Goal: Task Accomplishment & Management: Use online tool/utility

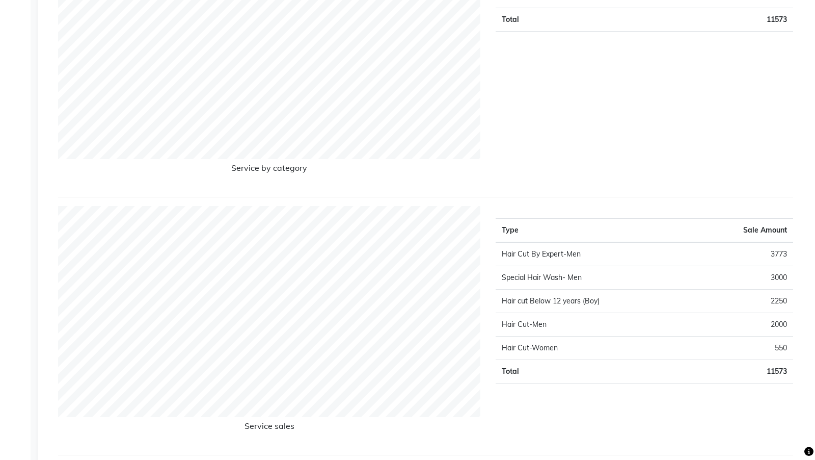
scroll to position [1363, 0]
drag, startPoint x: 224, startPoint y: 167, endPoint x: 320, endPoint y: 166, distance: 95.3
click at [320, 166] on h6 "Service by category" at bounding box center [269, 169] width 422 height 14
drag, startPoint x: 306, startPoint y: 161, endPoint x: 215, endPoint y: 152, distance: 91.6
click at [215, 152] on div "Service by category" at bounding box center [269, 66] width 438 height 241
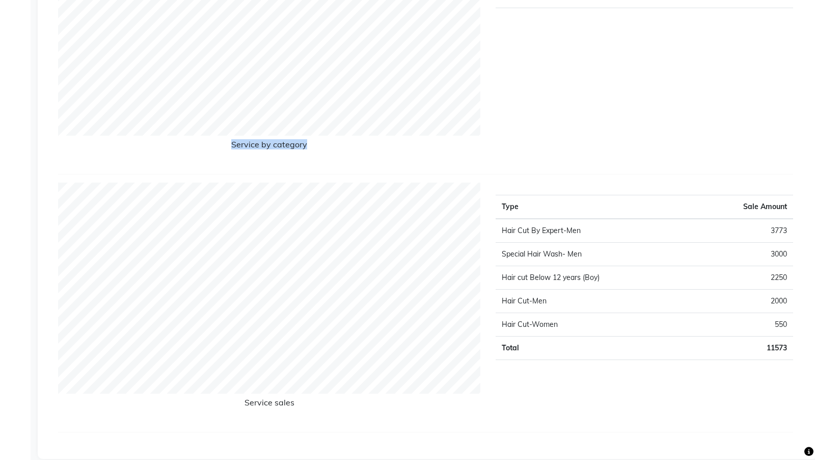
scroll to position [1392, 0]
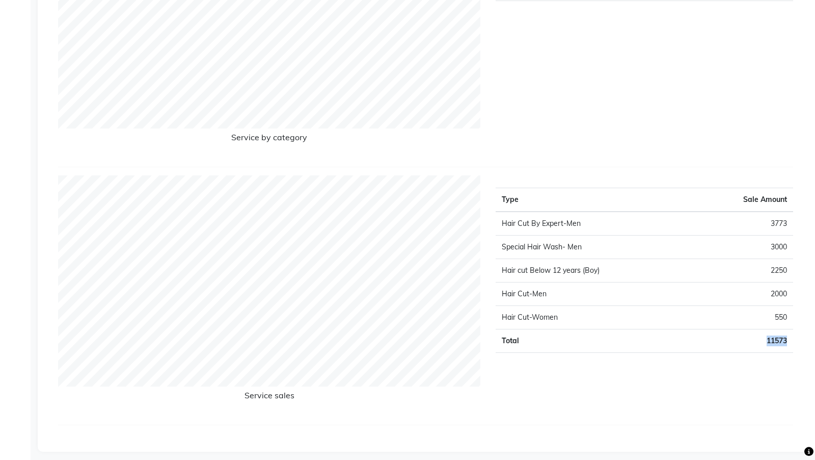
drag, startPoint x: 786, startPoint y: 332, endPoint x: 660, endPoint y: 335, distance: 125.9
click at [660, 335] on tr "Total 11573" at bounding box center [645, 340] width 298 height 23
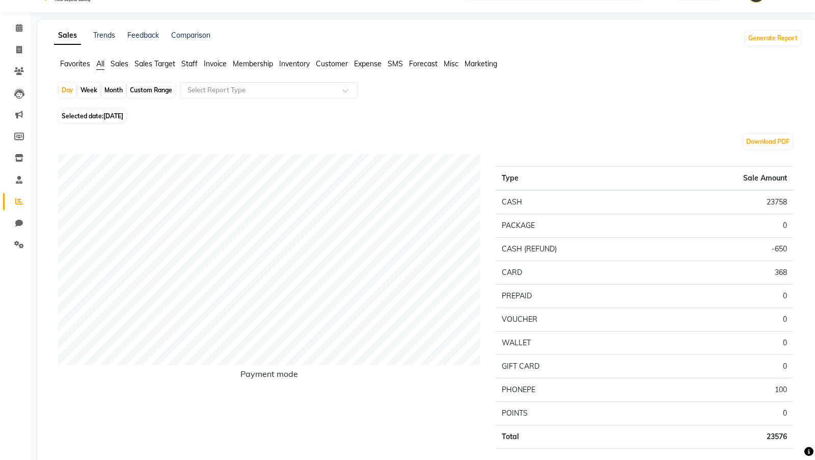
scroll to position [0, 0]
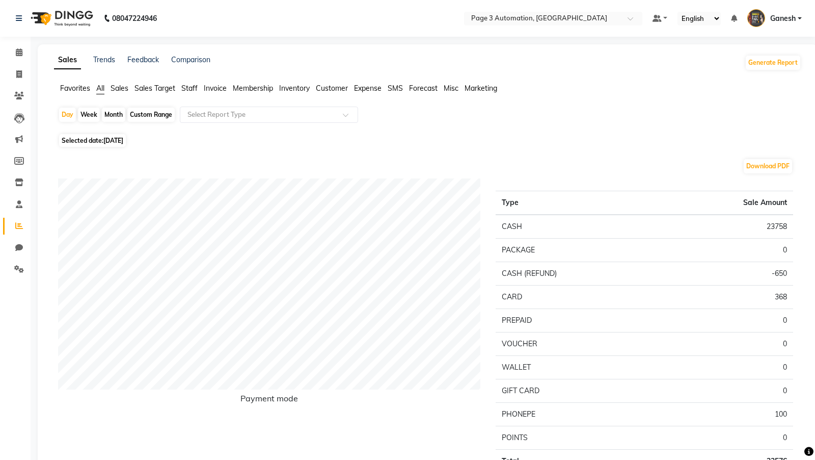
click at [122, 92] on span "Sales" at bounding box center [120, 88] width 18 height 9
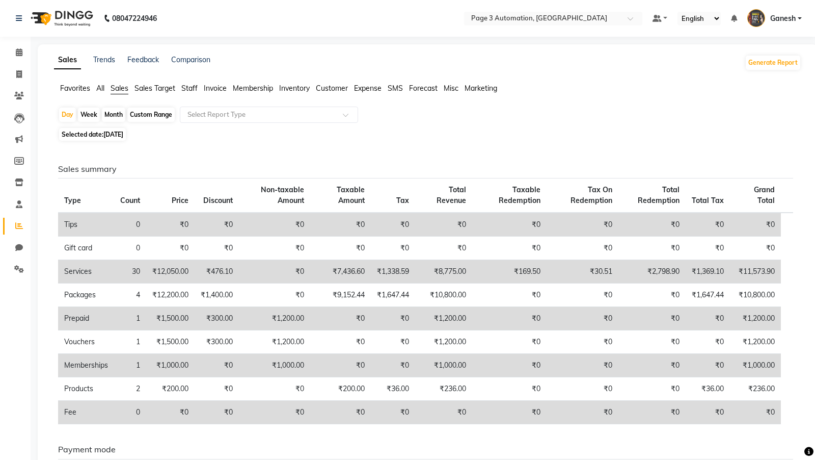
click at [100, 87] on span "All" at bounding box center [100, 88] width 8 height 9
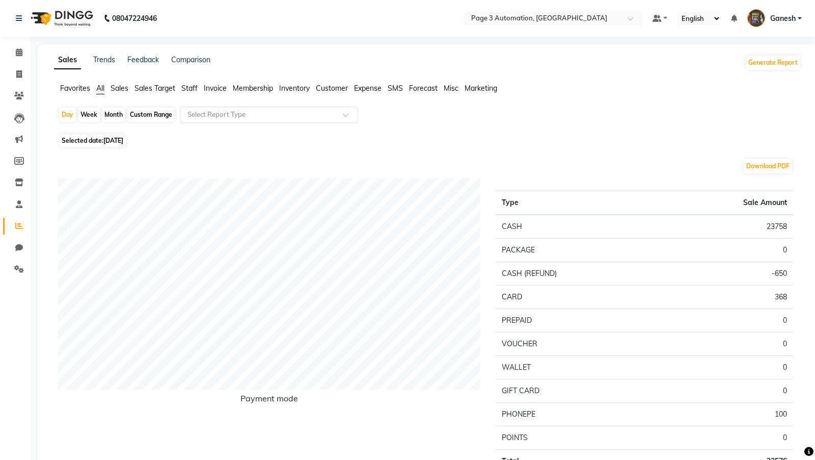
click at [224, 115] on input "text" at bounding box center [259, 115] width 147 height 10
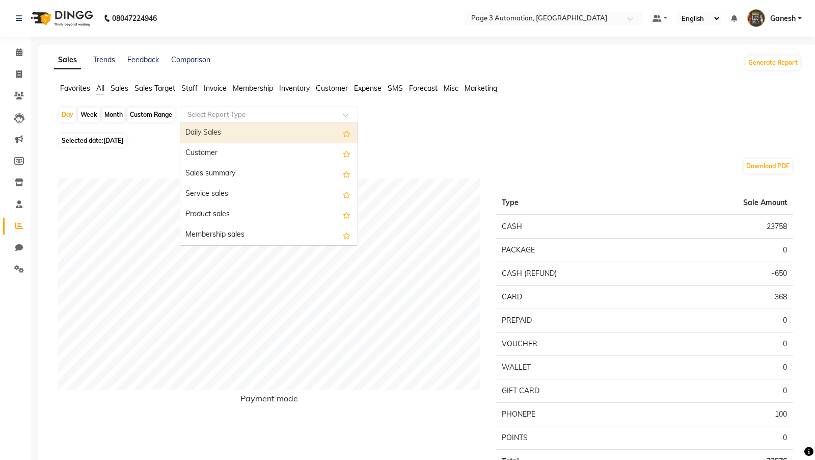
click at [224, 131] on div "Daily Sales" at bounding box center [268, 133] width 177 height 20
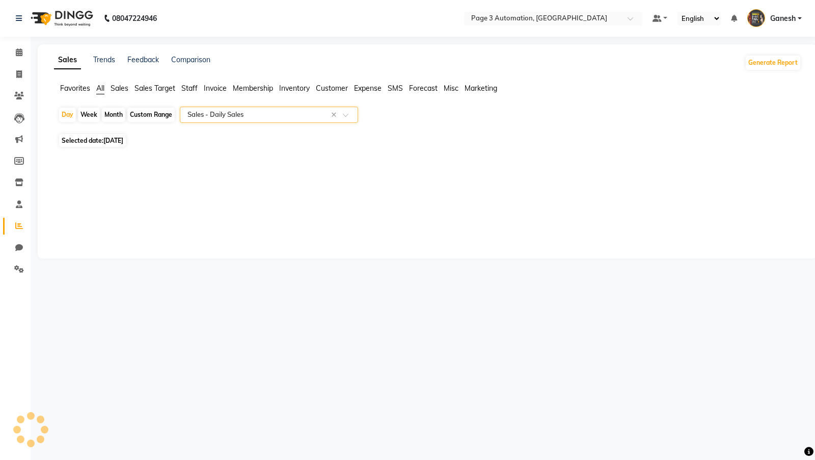
select select "full_report"
select select "csv"
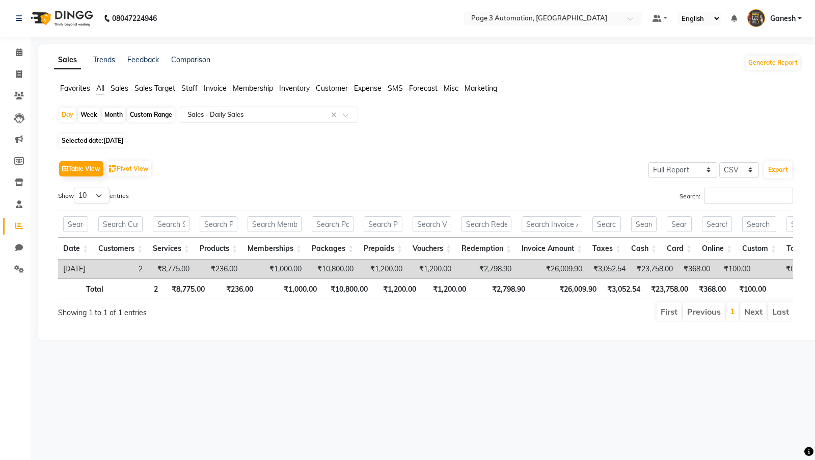
click at [99, 91] on span "All" at bounding box center [100, 88] width 8 height 9
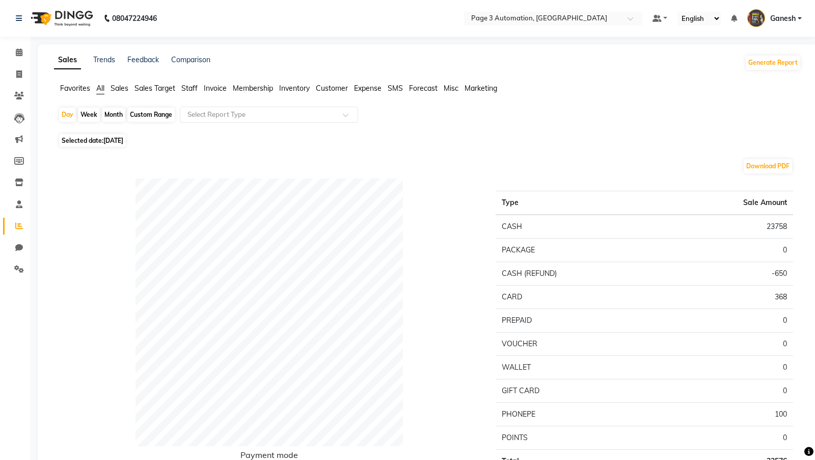
click at [119, 85] on span "Sales" at bounding box center [120, 88] width 18 height 9
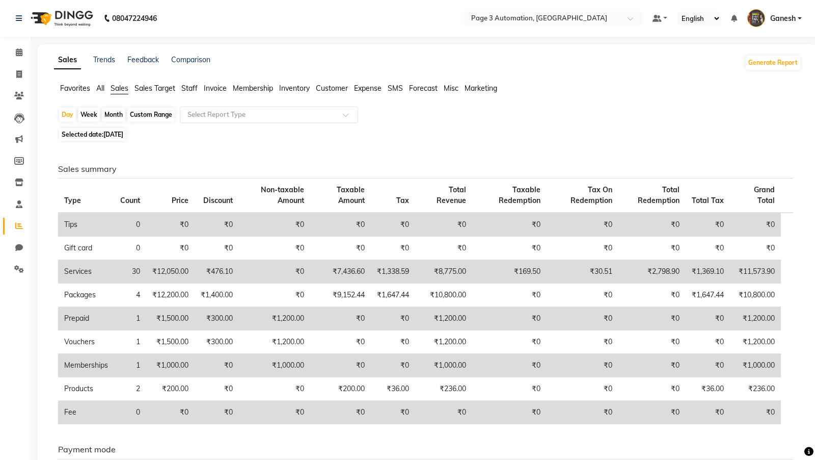
click at [220, 120] on div "Select Report Type" at bounding box center [269, 115] width 178 height 16
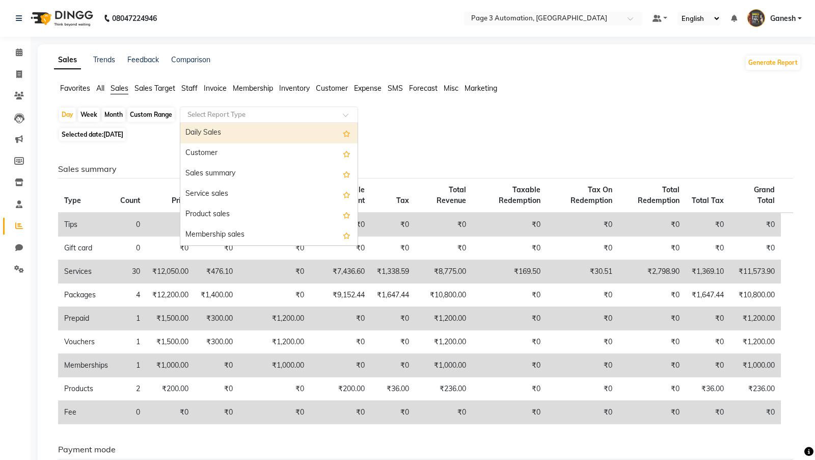
click at [220, 129] on div "Daily Sales" at bounding box center [268, 133] width 177 height 20
select select "full_report"
select select "csv"
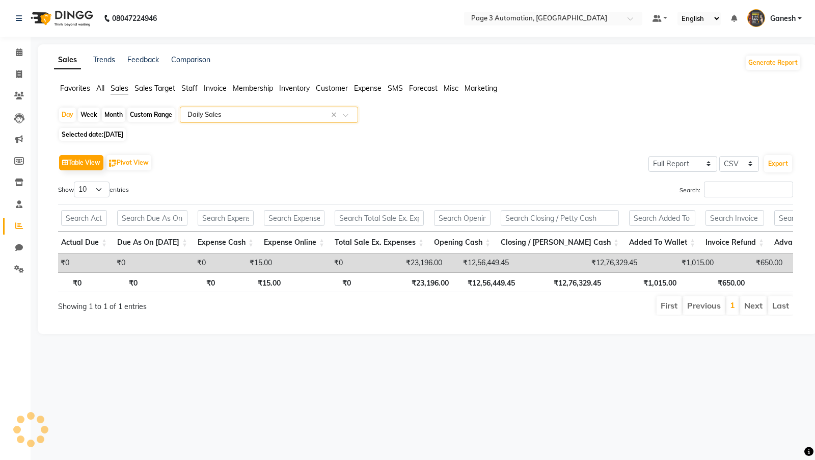
scroll to position [0, 1068]
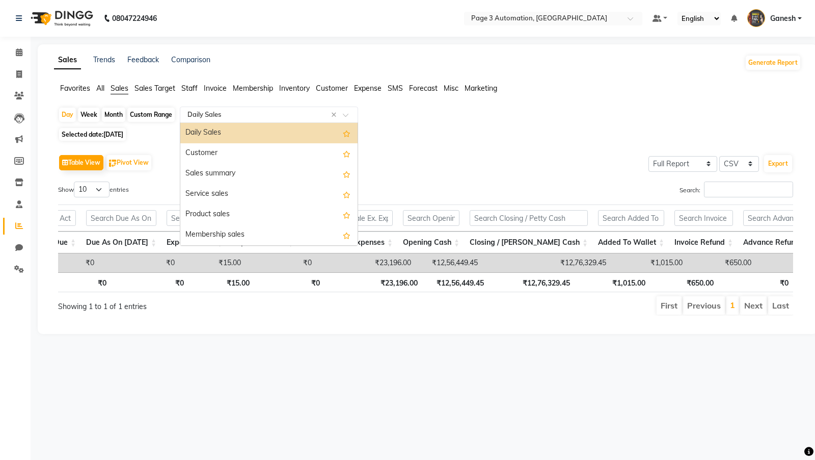
click at [247, 113] on input "text" at bounding box center [259, 115] width 147 height 10
